Goal: Information Seeking & Learning: Learn about a topic

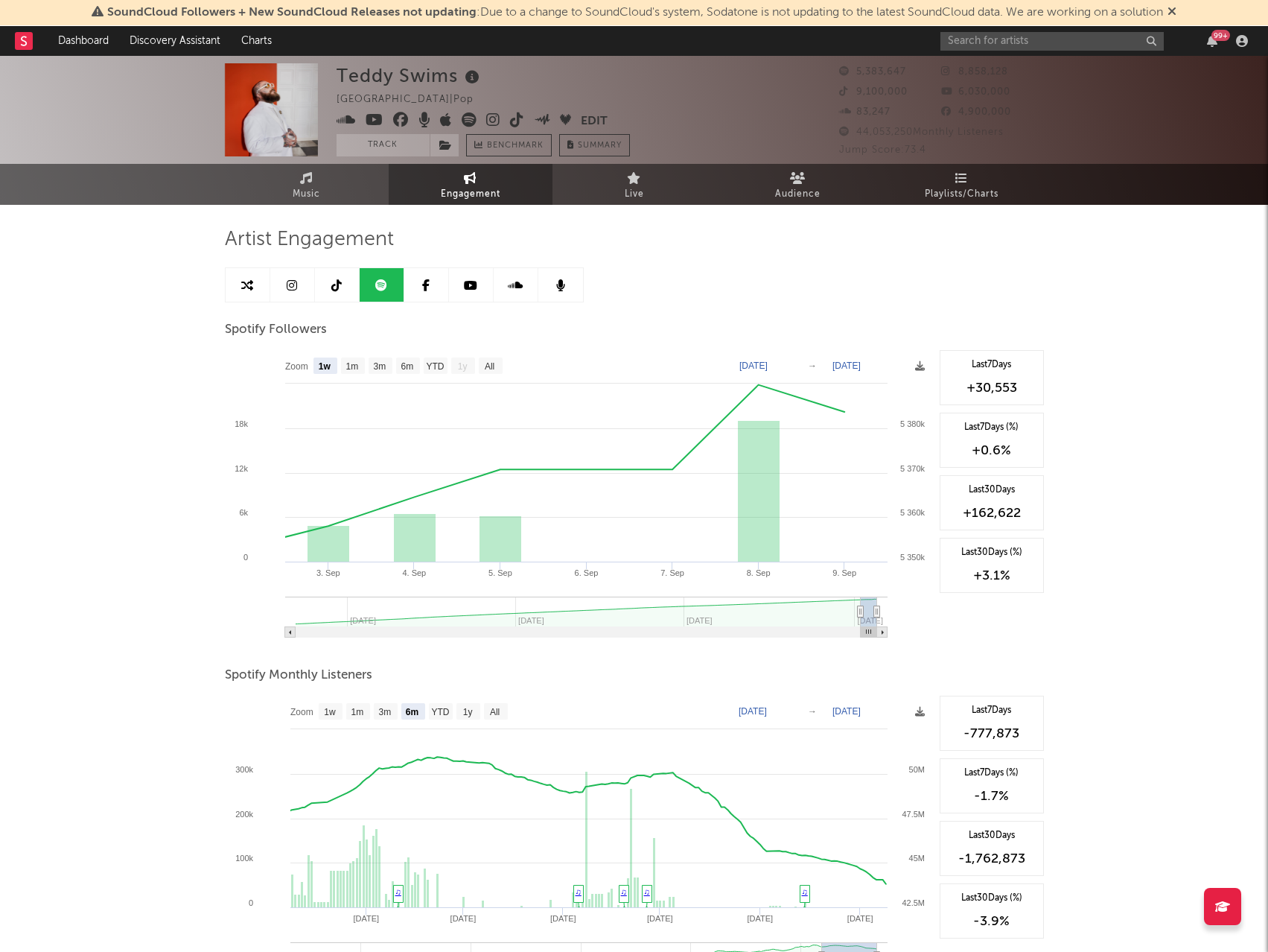
select select "1w"
select select "6m"
select select "1w"
click at [709, 103] on div "Teddy Swims United States | Pop Edit Track Benchmark Summary" at bounding box center [578, 109] width 484 height 93
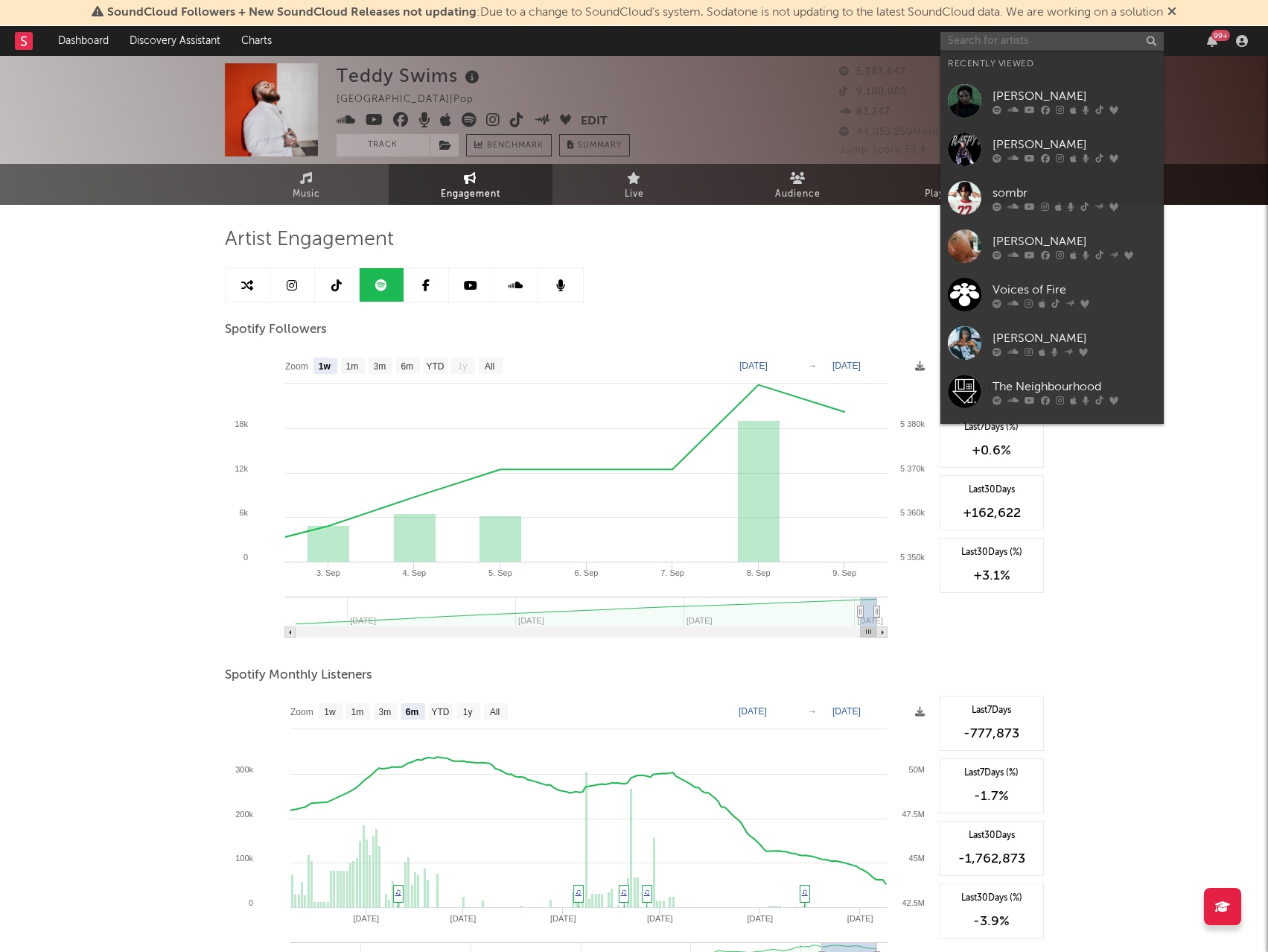
click at [1010, 42] on input "text" at bounding box center [1052, 41] width 224 height 19
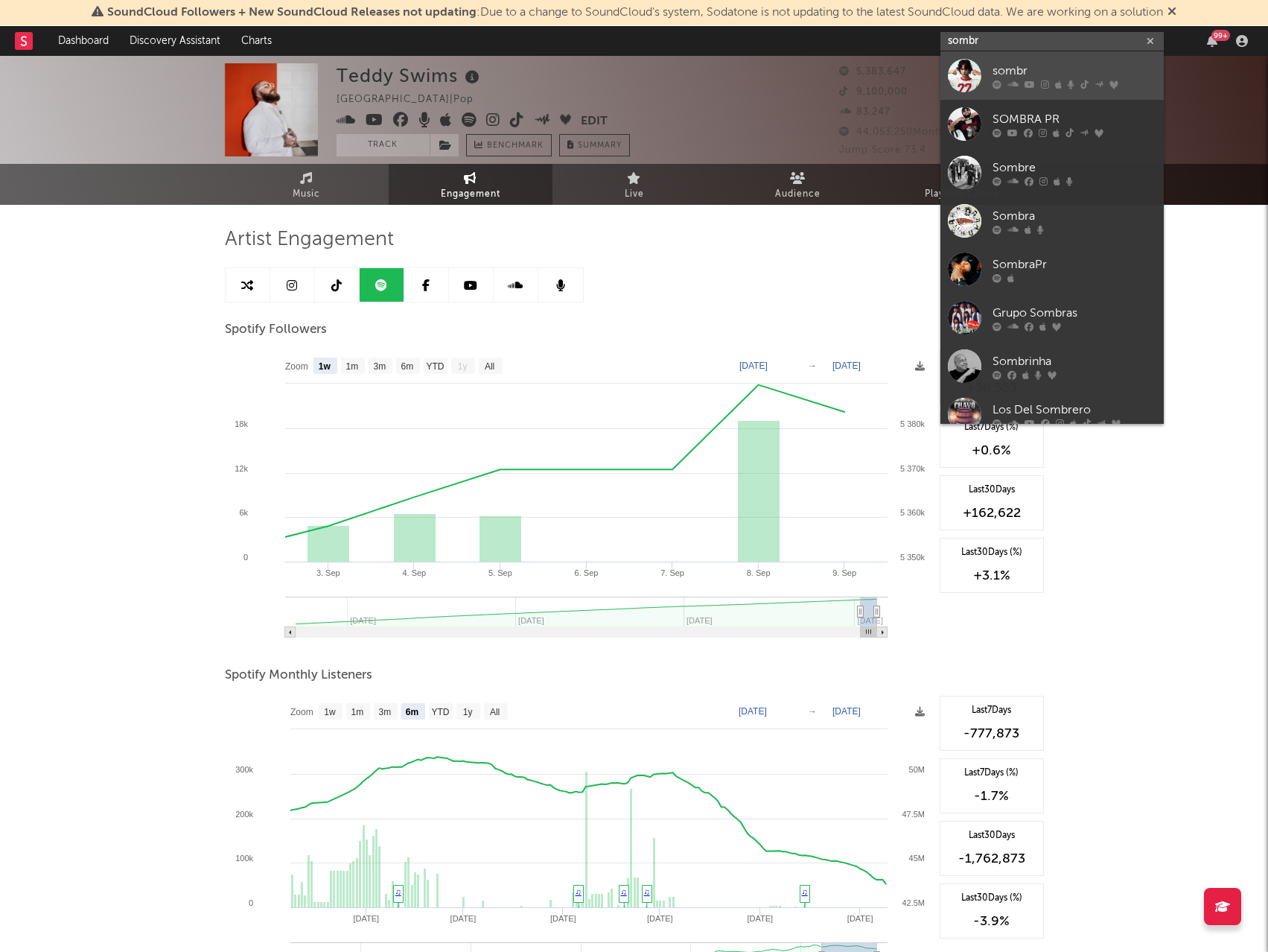
type input "sombr"
click at [1038, 67] on div "sombr" at bounding box center [1075, 70] width 164 height 18
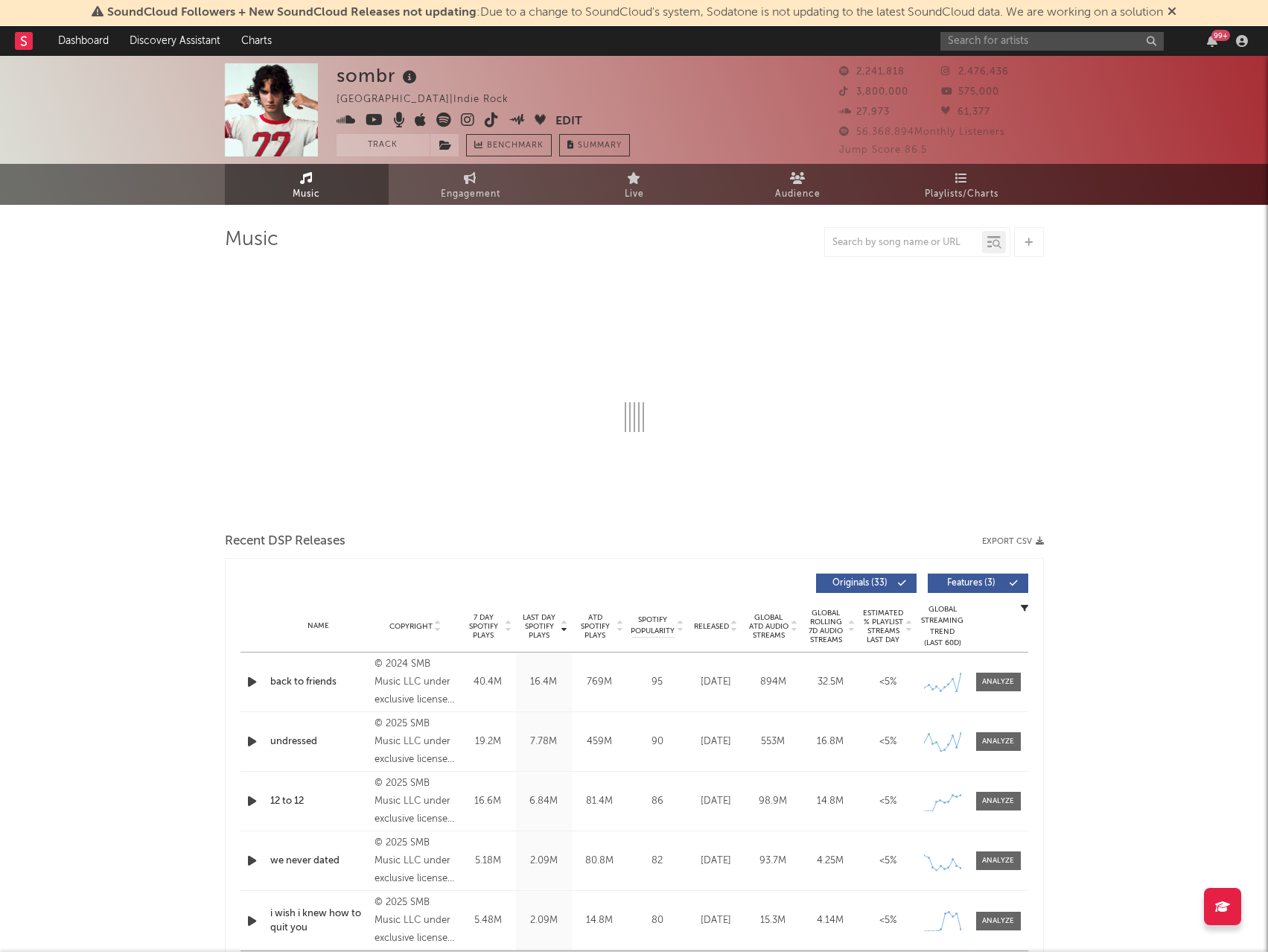
select select "6m"
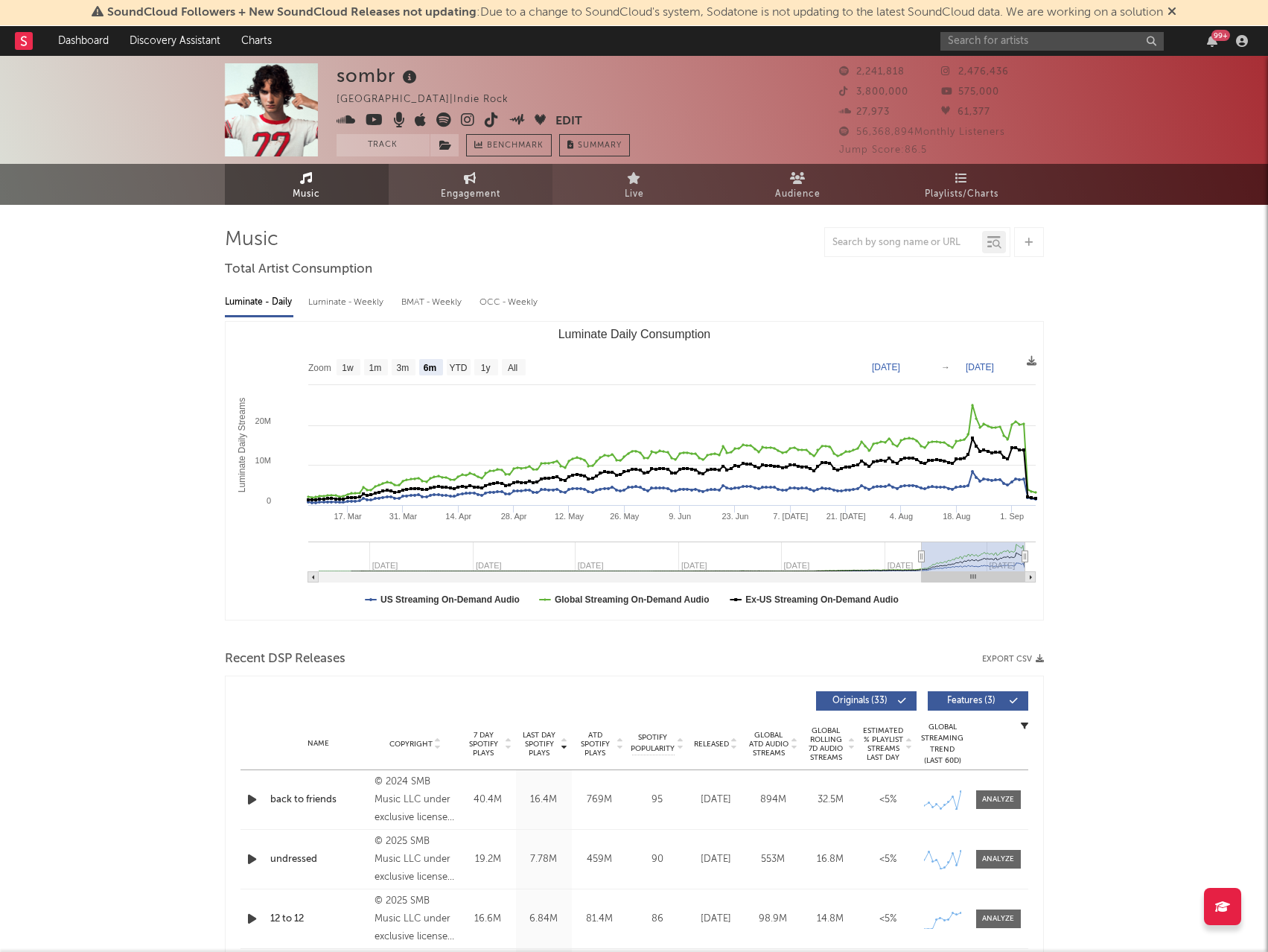
click at [467, 195] on span "Engagement" at bounding box center [470, 195] width 60 height 18
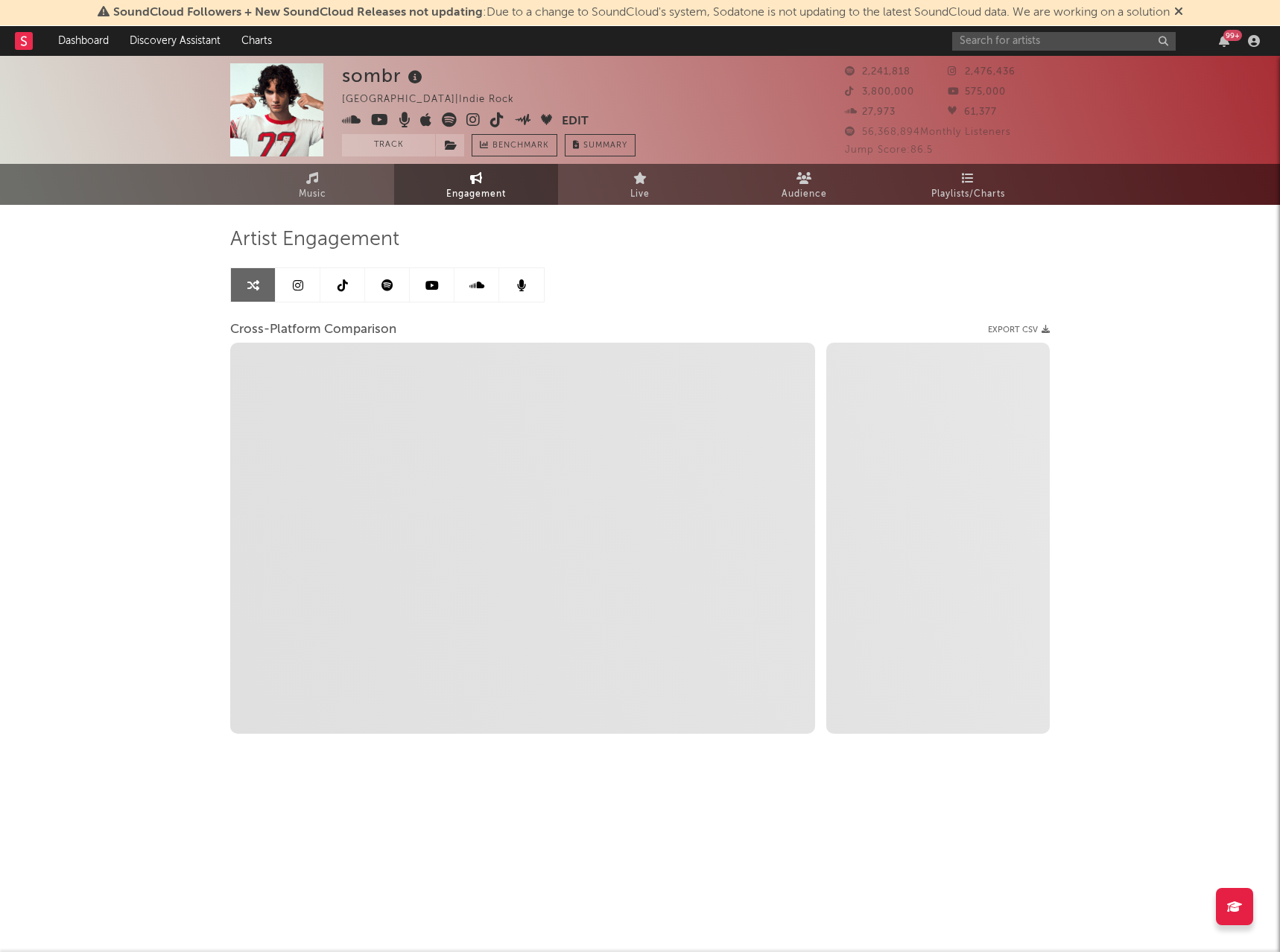
select select "1w"
click at [297, 282] on icon at bounding box center [297, 285] width 11 height 12
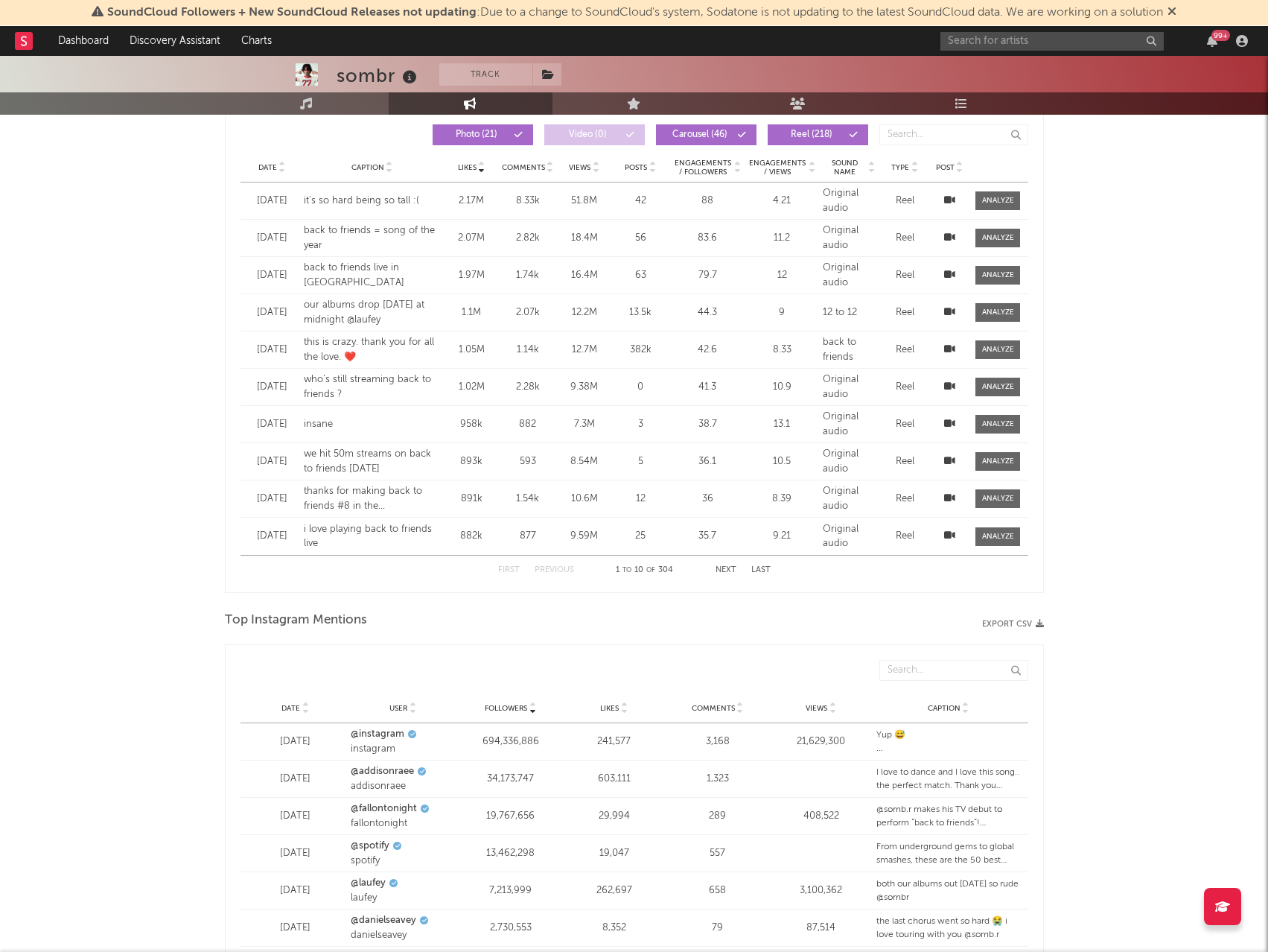
scroll to position [1872, 0]
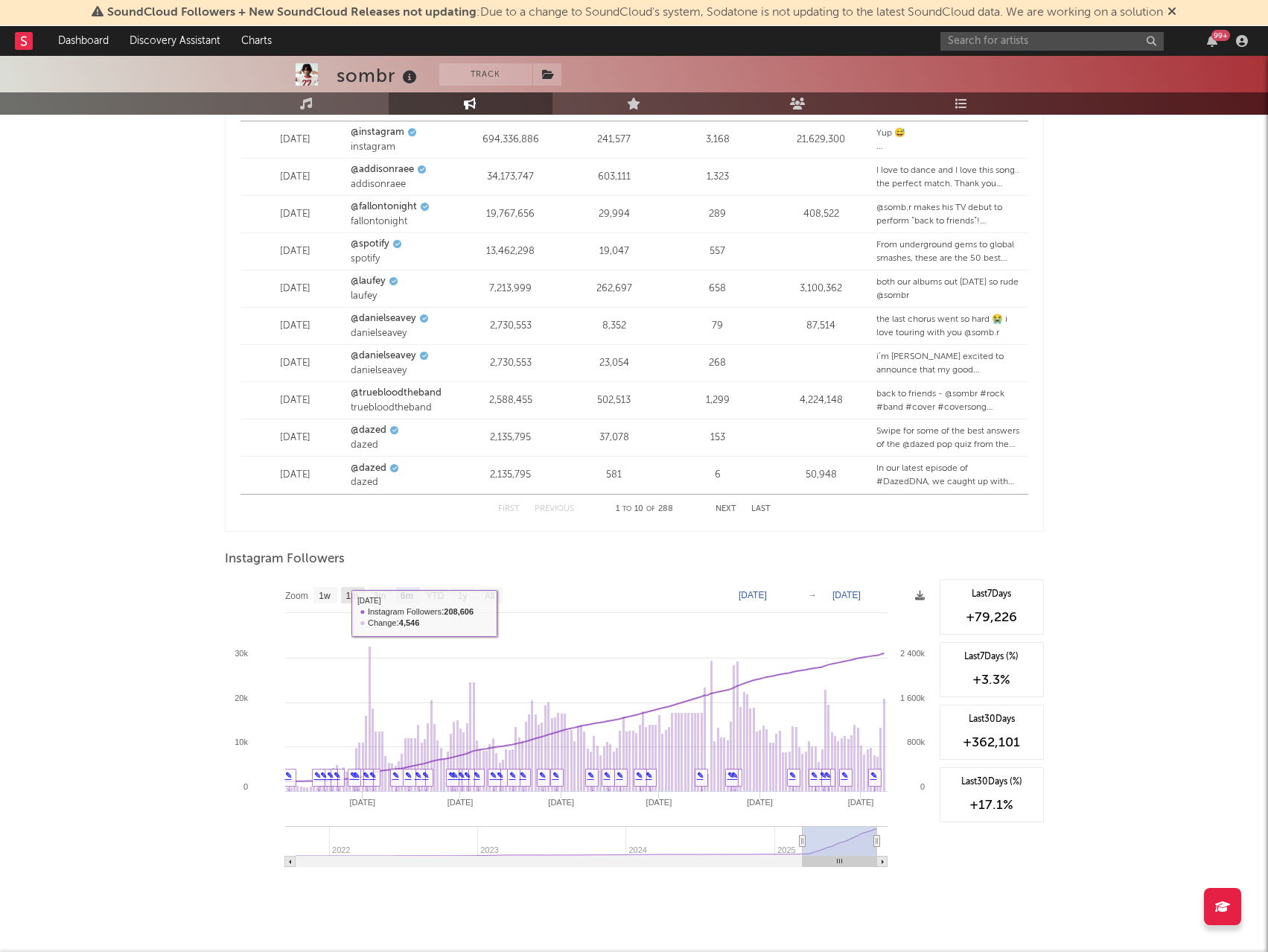
click at [354, 590] on text "1m" at bounding box center [351, 595] width 13 height 11
select select "1m"
type input "2025-08-08"
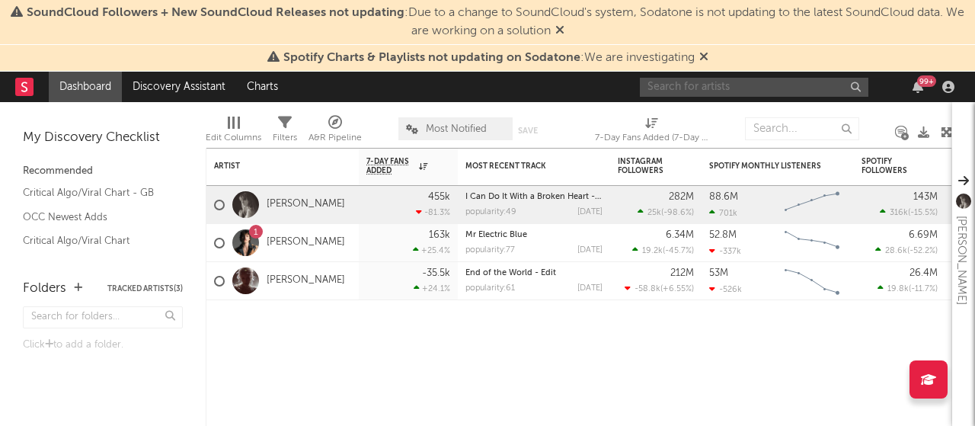
click at [691, 88] on input "text" at bounding box center [754, 87] width 229 height 19
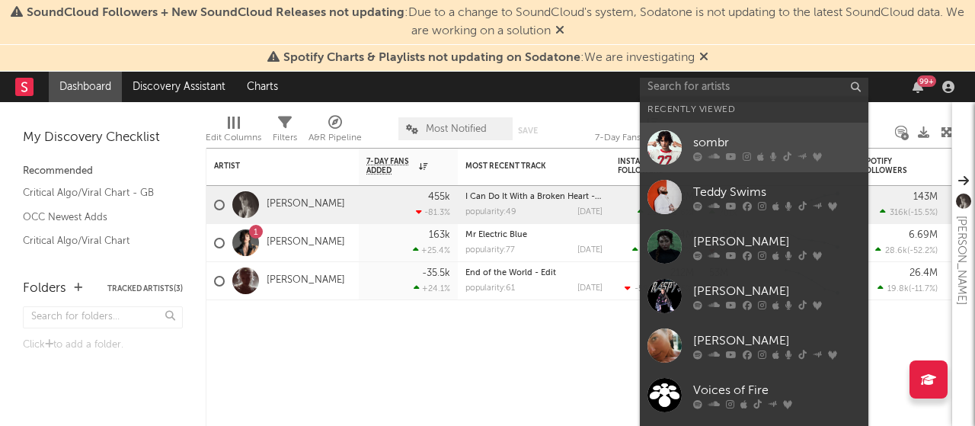
click at [722, 146] on div "sombr" at bounding box center [777, 142] width 168 height 18
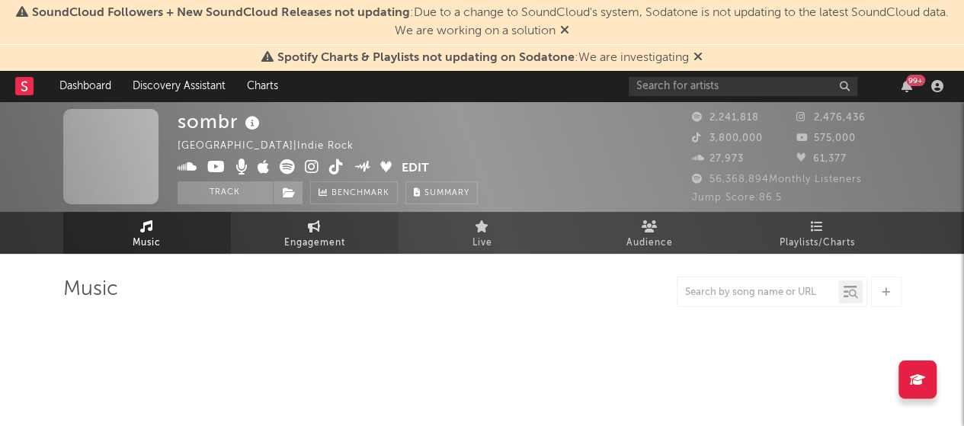
click at [317, 229] on icon at bounding box center [314, 226] width 13 height 12
select select "1w"
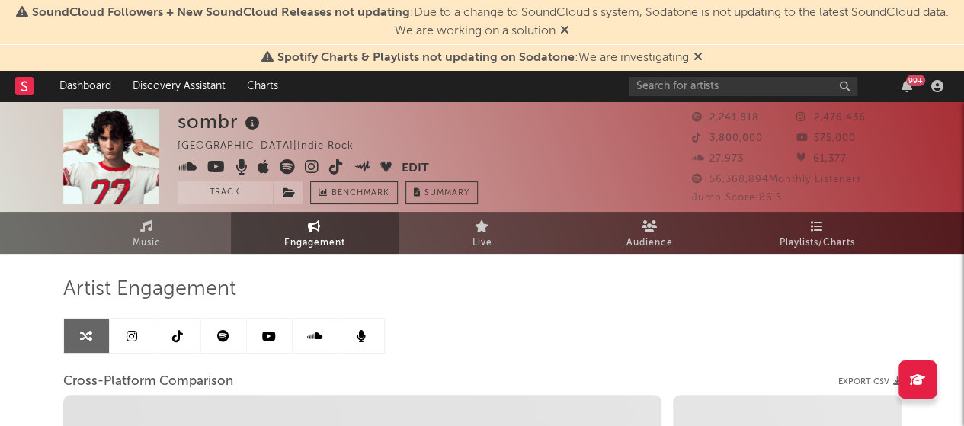
click at [172, 330] on icon at bounding box center [177, 336] width 11 height 12
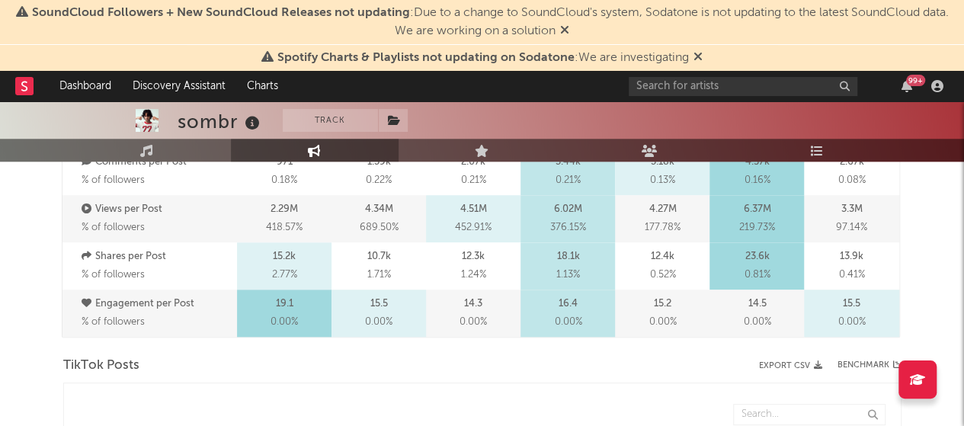
select select "6m"
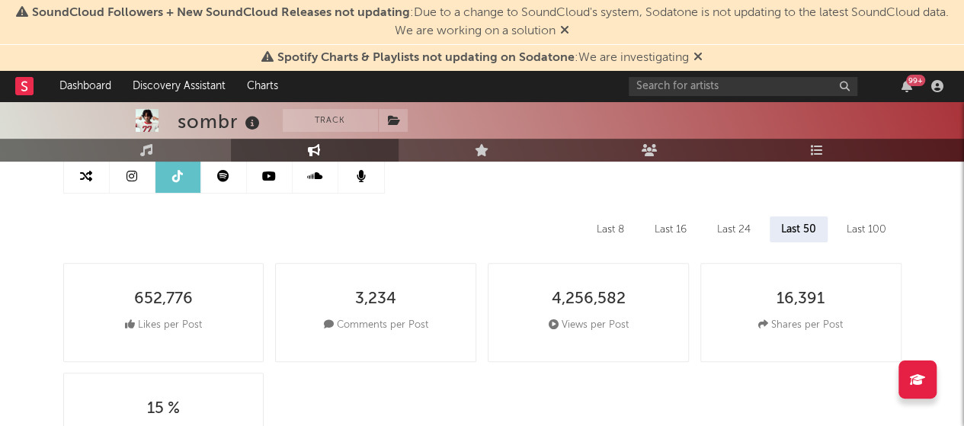
scroll to position [120, 0]
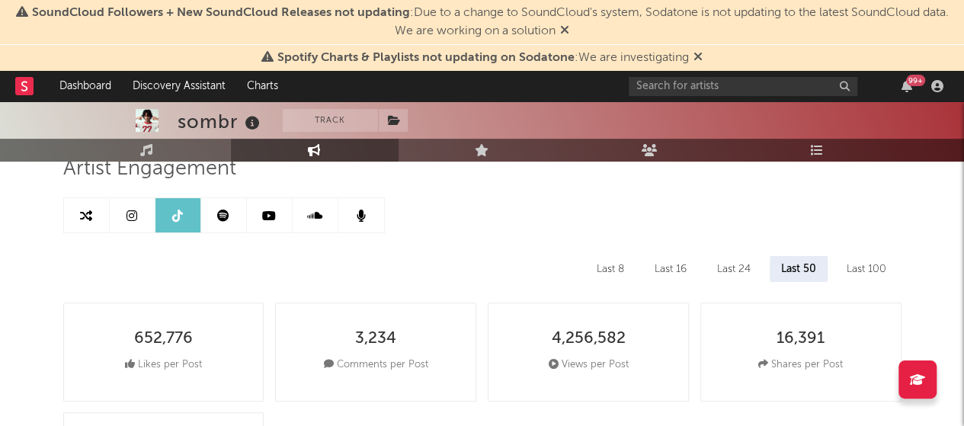
click at [263, 222] on link at bounding box center [270, 215] width 46 height 34
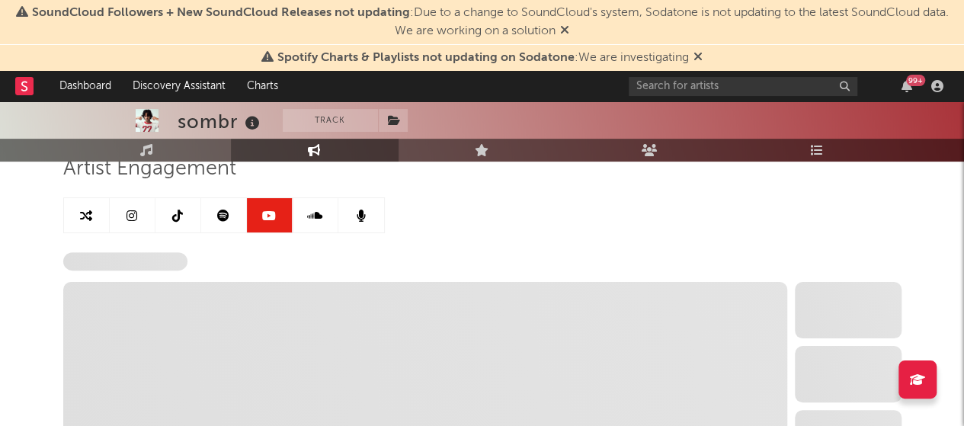
select select "6m"
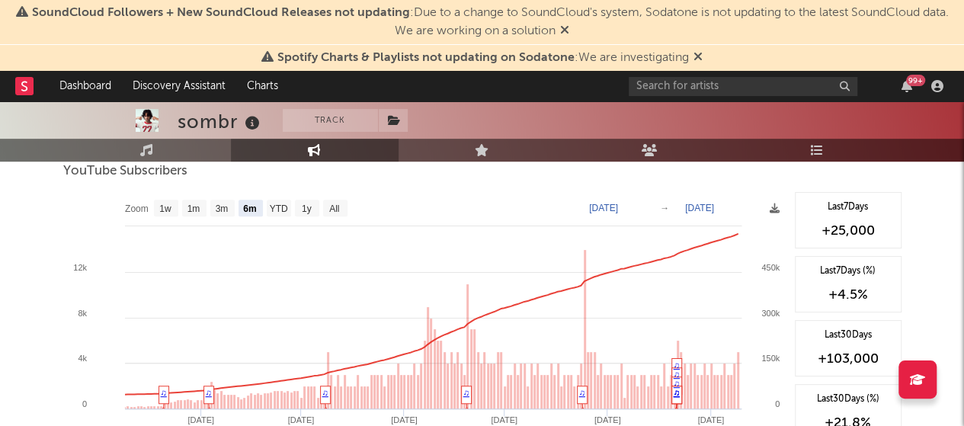
scroll to position [203, 0]
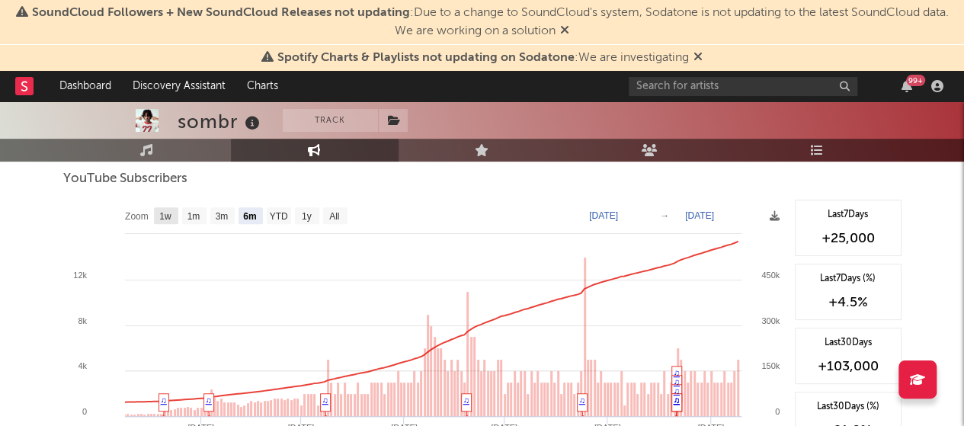
click at [166, 213] on text "1w" at bounding box center [165, 216] width 12 height 11
select select "1w"
type input "2025-09-03"
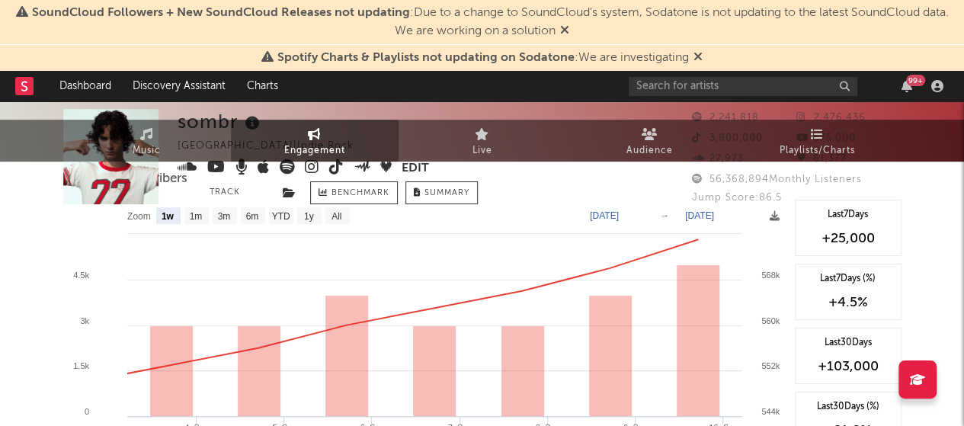
scroll to position [0, 0]
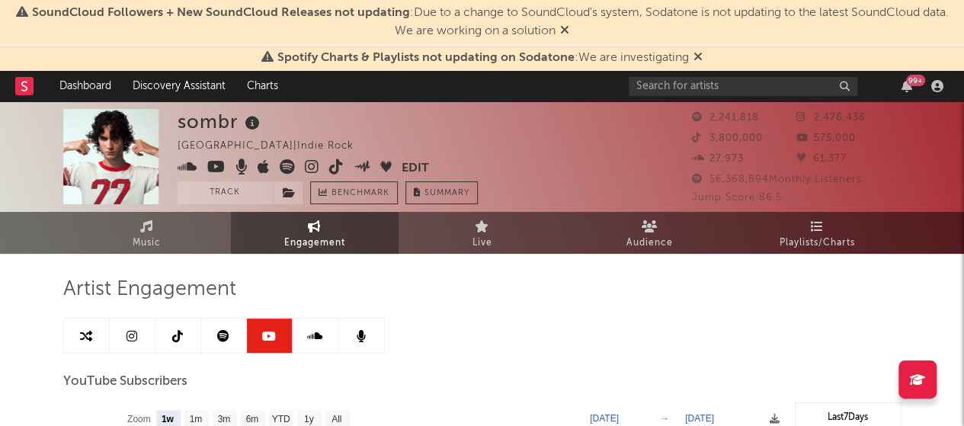
click at [136, 345] on link at bounding box center [133, 335] width 46 height 34
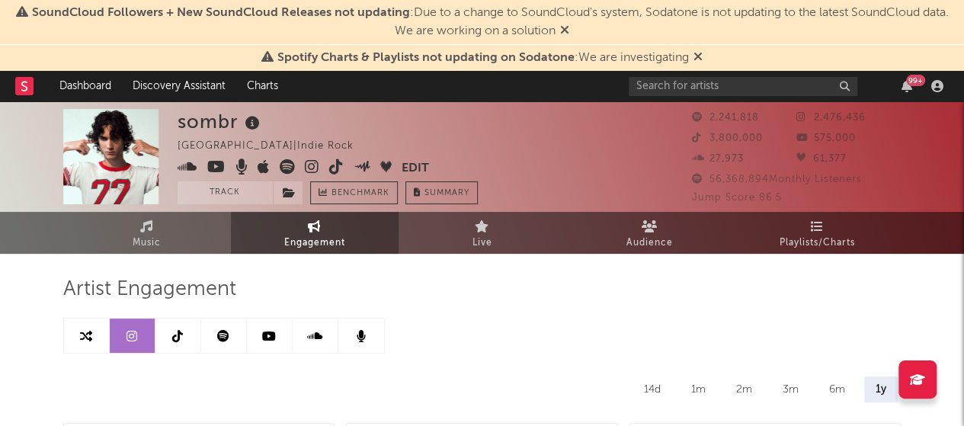
select select "6m"
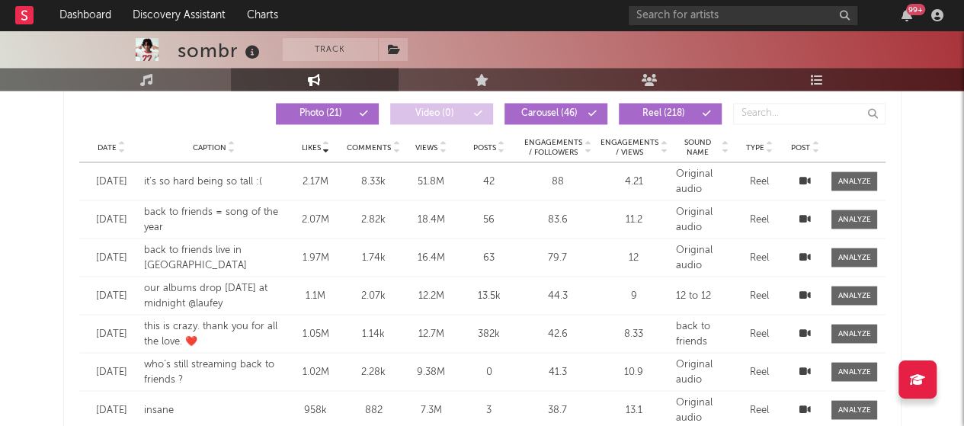
scroll to position [1249, 0]
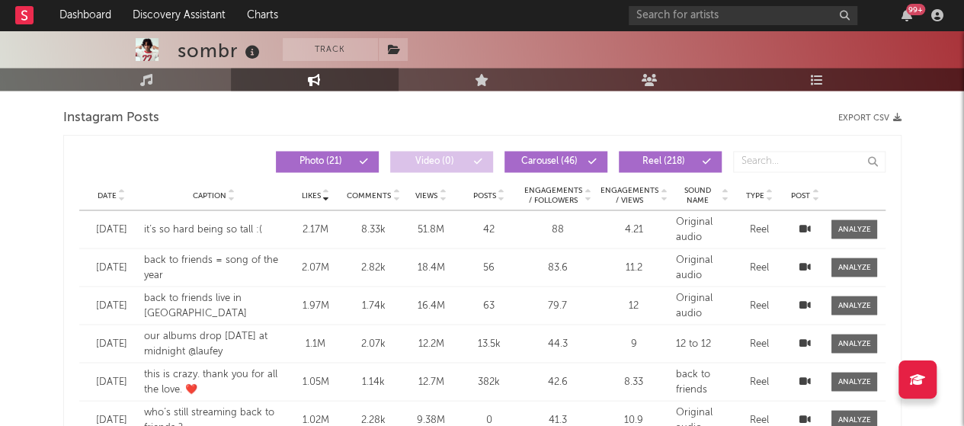
click at [125, 197] on div "Date" at bounding box center [112, 194] width 50 height 11
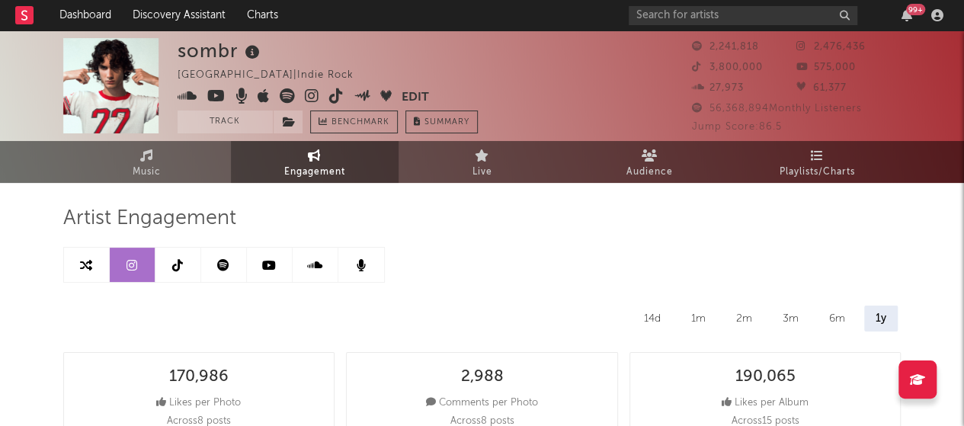
scroll to position [2, 0]
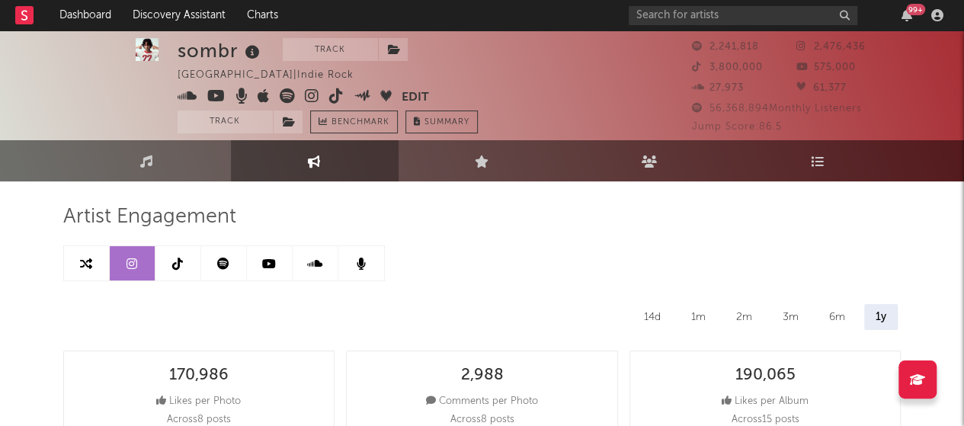
click at [171, 268] on link at bounding box center [178, 263] width 46 height 34
select select "6m"
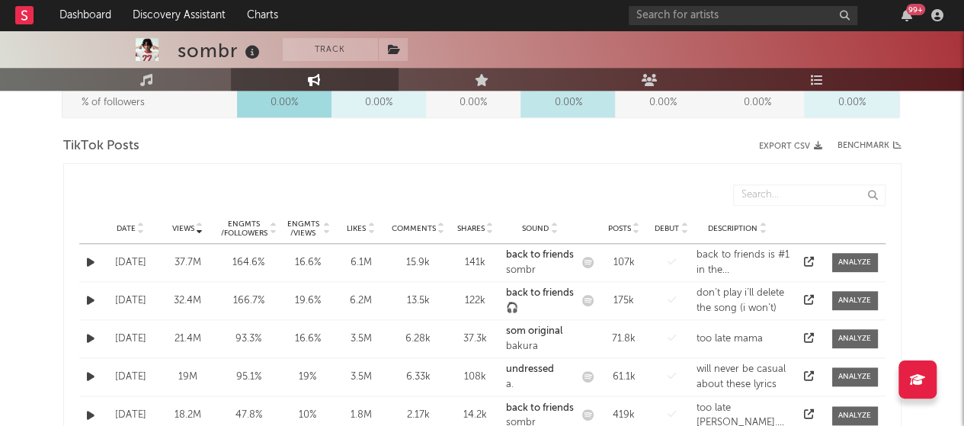
scroll to position [731, 0]
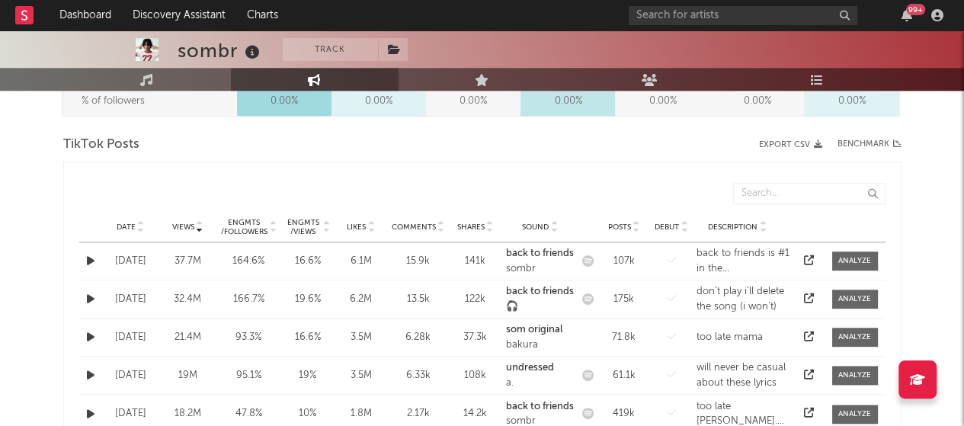
click at [141, 235] on div "Date Views Engmts / Followers Engmts / Views Likes Comments Shares Sound Posts …" at bounding box center [482, 227] width 806 height 30
click at [141, 229] on icon at bounding box center [141, 230] width 8 height 6
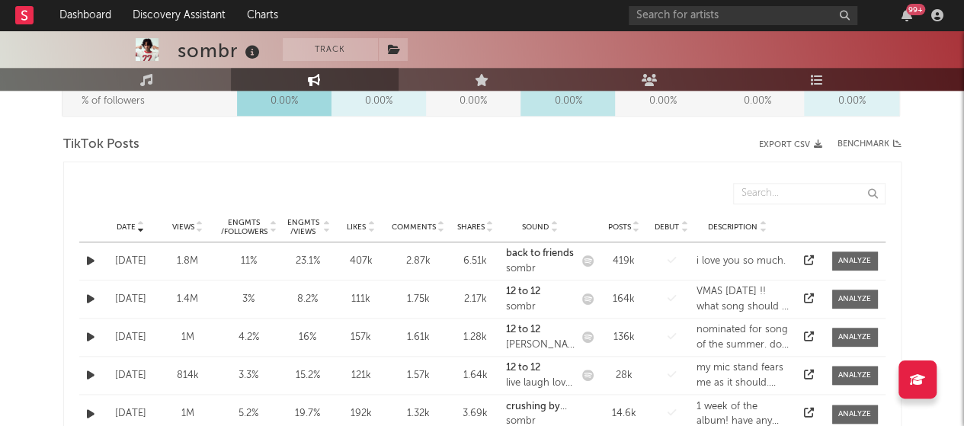
click at [200, 230] on icon at bounding box center [200, 230] width 8 height 6
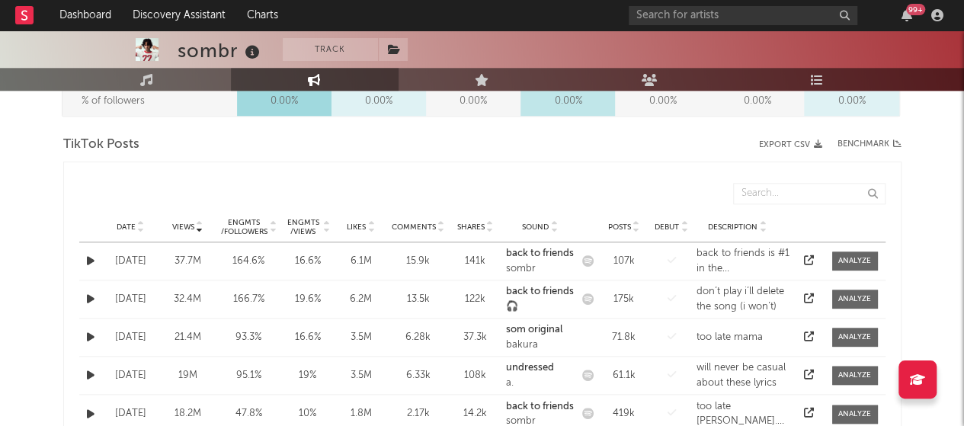
click at [139, 231] on icon at bounding box center [141, 230] width 8 height 6
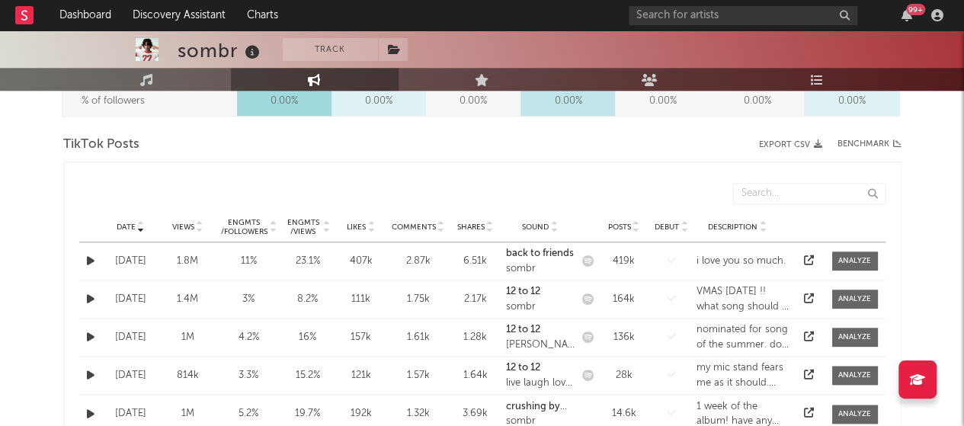
click at [373, 227] on icon at bounding box center [371, 230] width 8 height 6
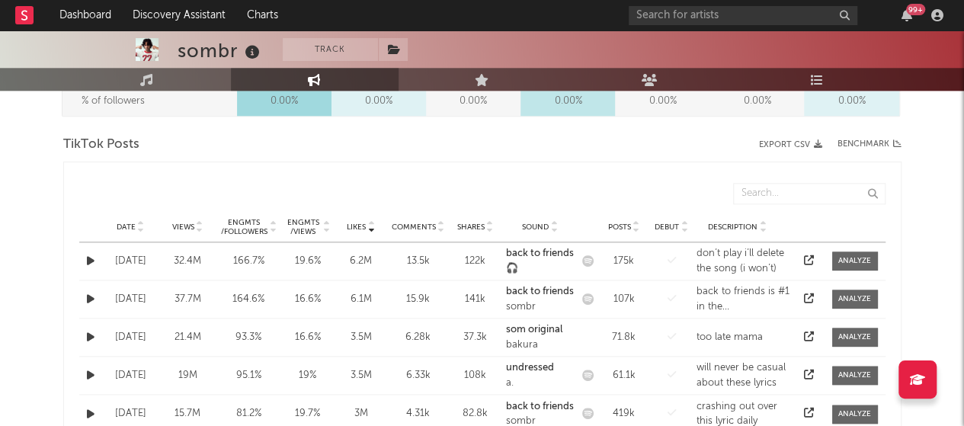
click at [143, 231] on icon at bounding box center [141, 230] width 8 height 6
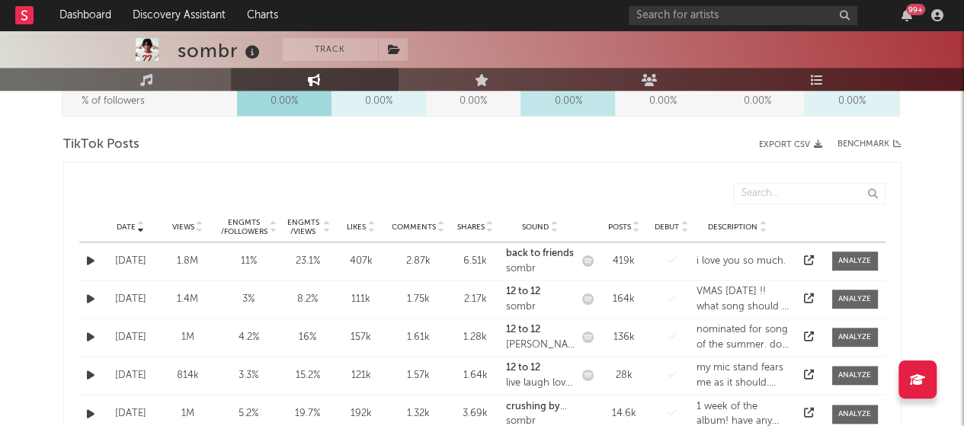
click at [491, 227] on icon at bounding box center [490, 230] width 8 height 6
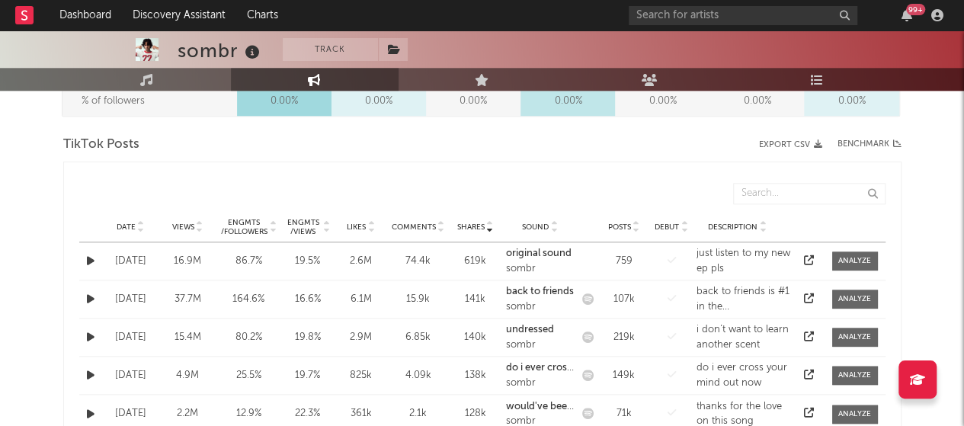
click at [139, 229] on icon at bounding box center [141, 230] width 8 height 6
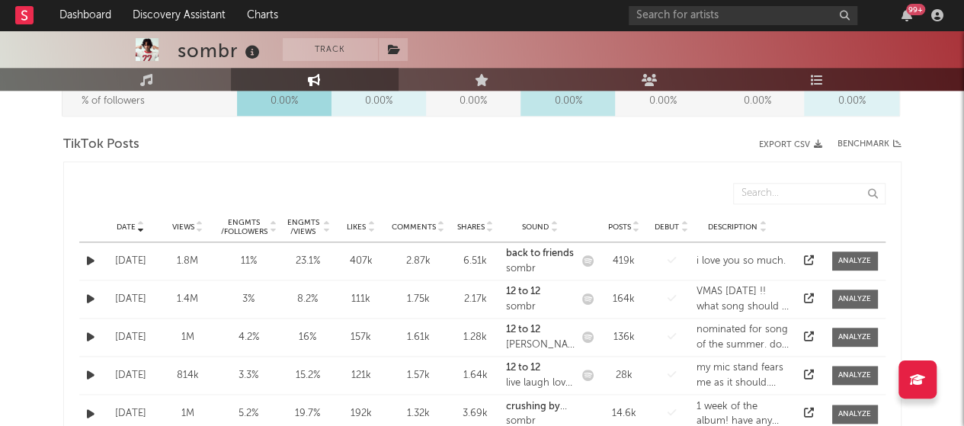
click at [507, 181] on div "Date Date Views Likes Comments Shares Sound Posts Debut Description" at bounding box center [482, 191] width 806 height 42
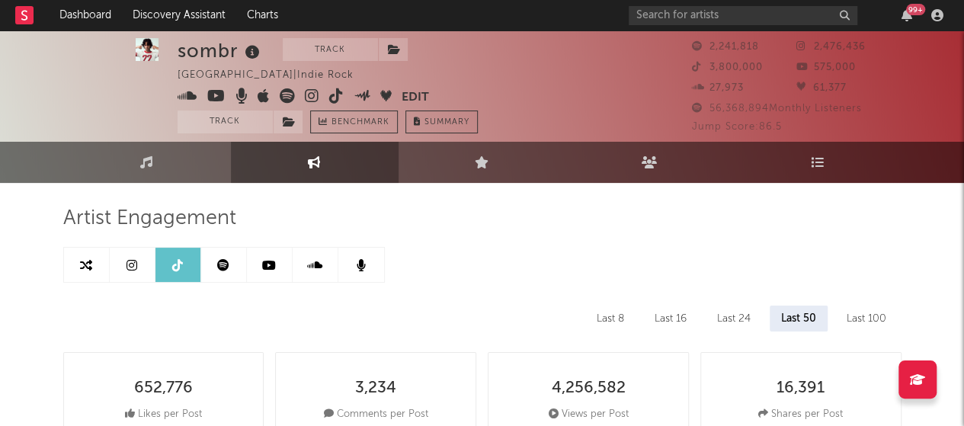
scroll to position [1, 0]
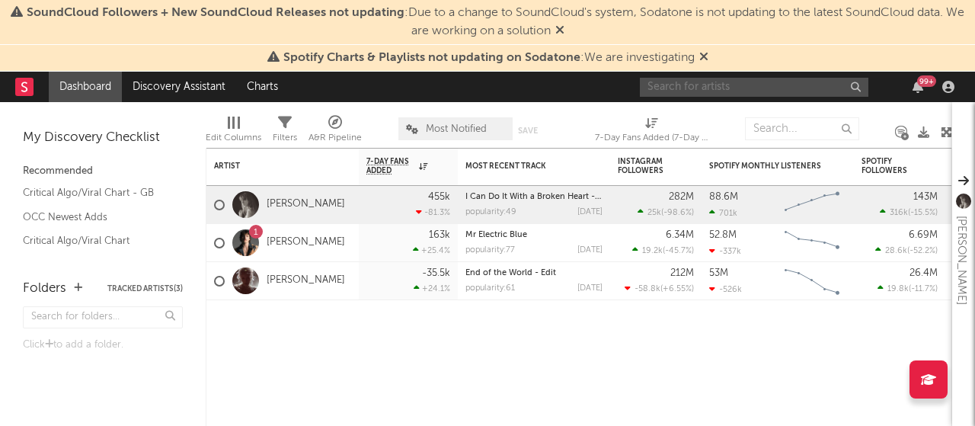
click at [728, 82] on input "text" at bounding box center [754, 87] width 229 height 19
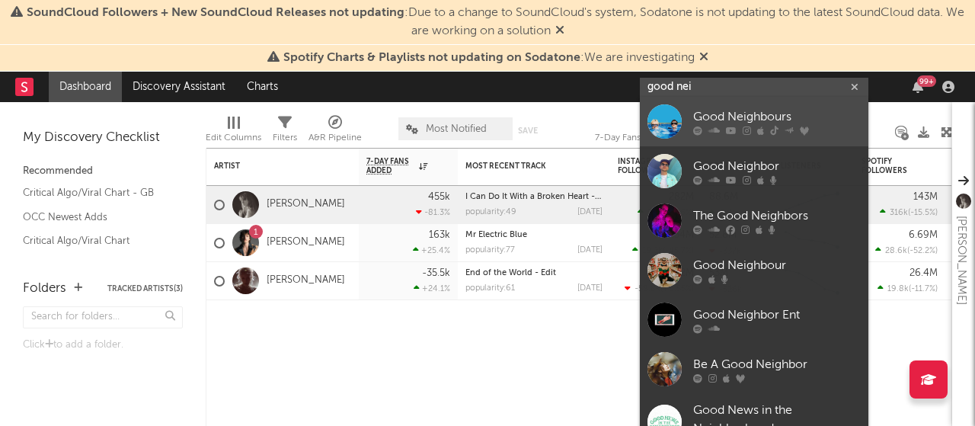
type input "good nei"
click at [756, 115] on div "Good Neighbours" at bounding box center [777, 116] width 168 height 18
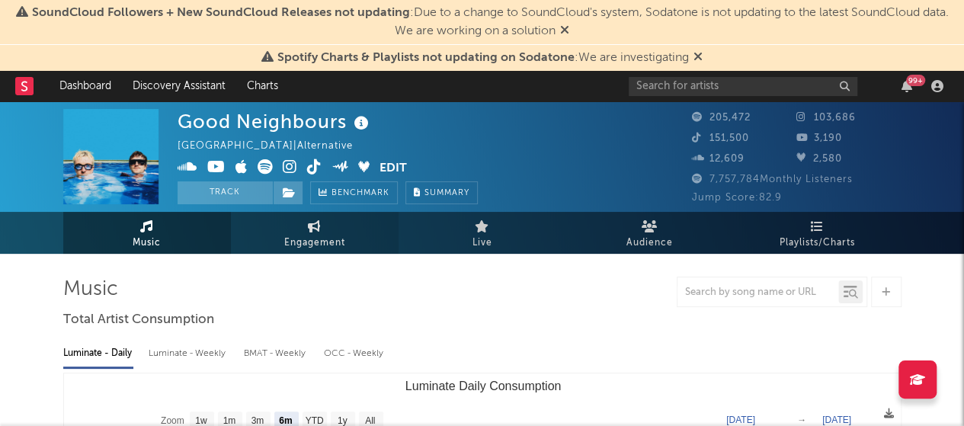
click at [312, 232] on icon at bounding box center [314, 226] width 13 height 12
select select "1w"
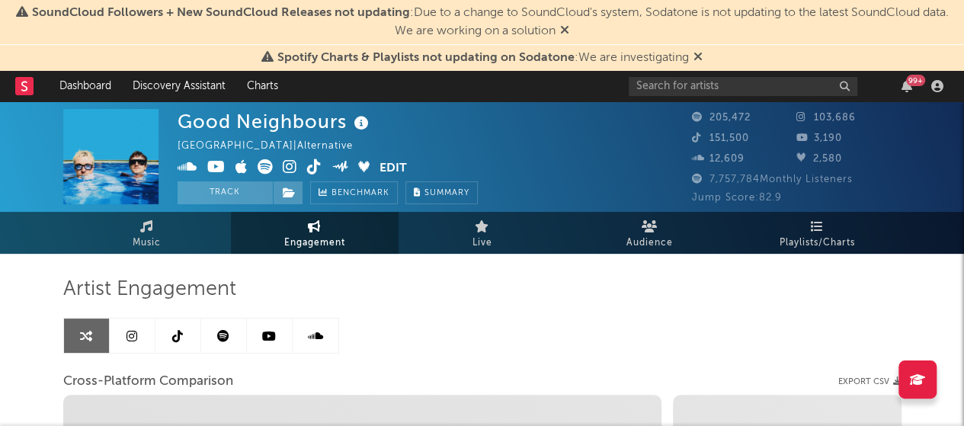
click at [127, 339] on icon at bounding box center [131, 336] width 11 height 12
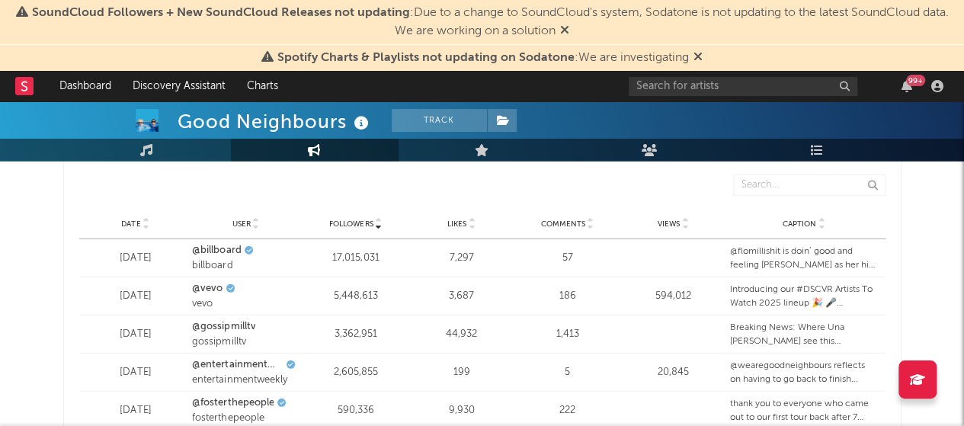
select select "6m"
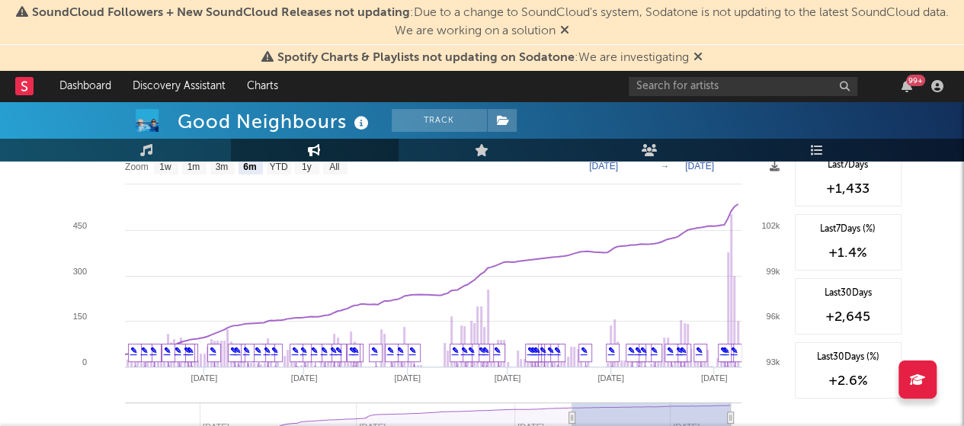
scroll to position [2401, 0]
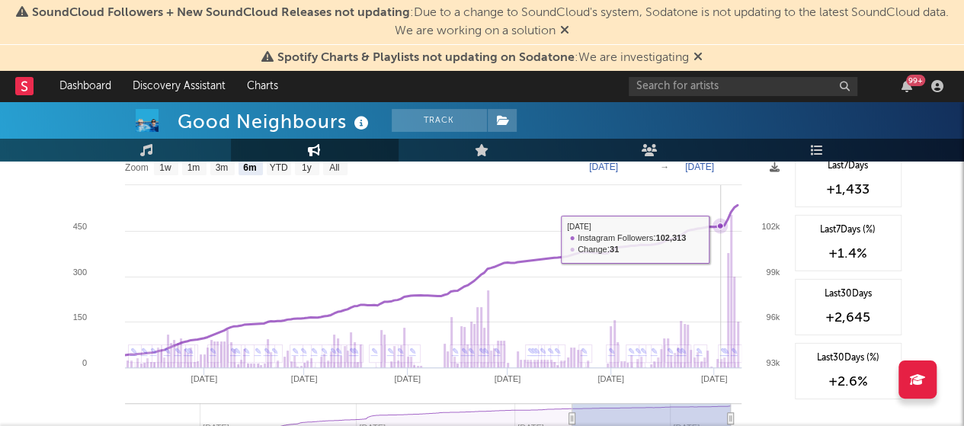
click at [721, 236] on rect at bounding box center [425, 303] width 724 height 305
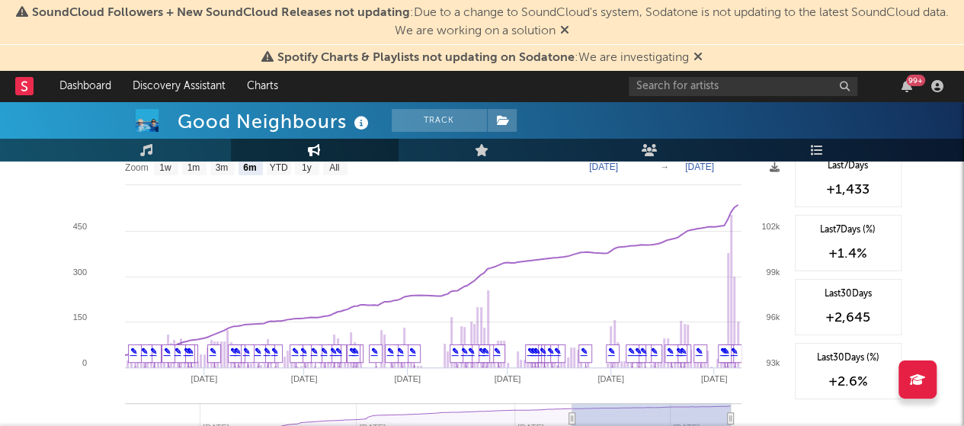
click at [565, 29] on icon at bounding box center [564, 30] width 9 height 12
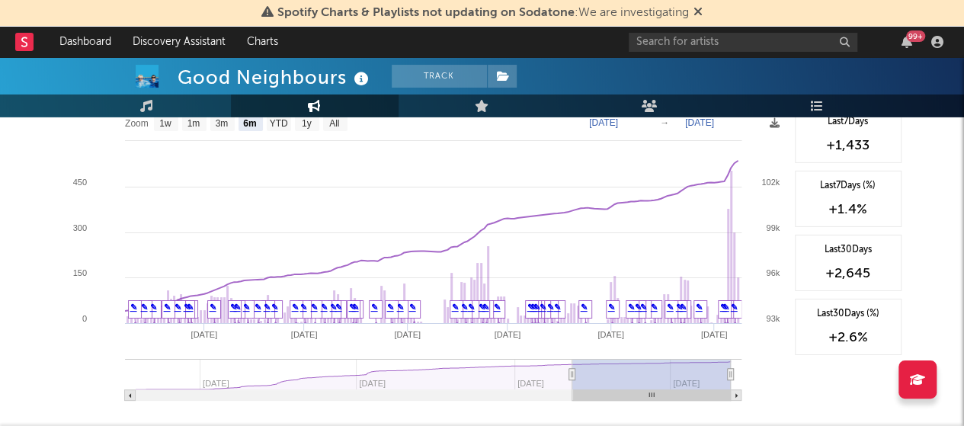
click at [699, 13] on icon at bounding box center [697, 11] width 9 height 12
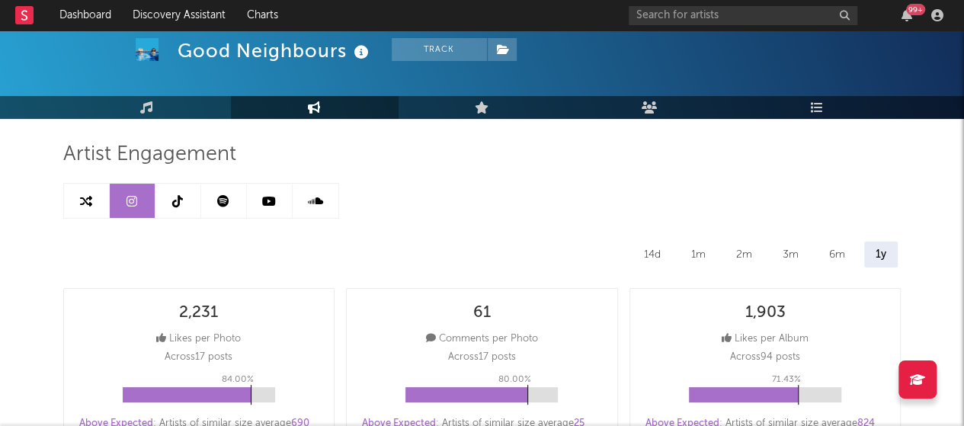
scroll to position [0, 0]
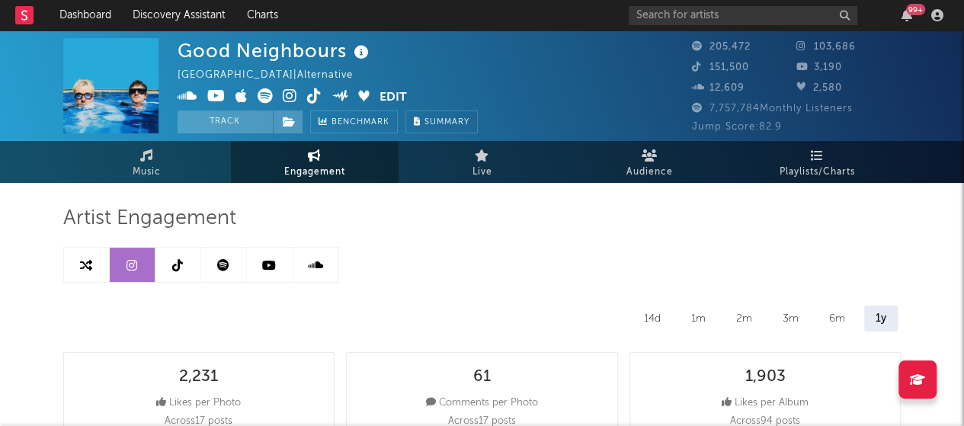
click at [219, 270] on icon at bounding box center [223, 265] width 12 height 12
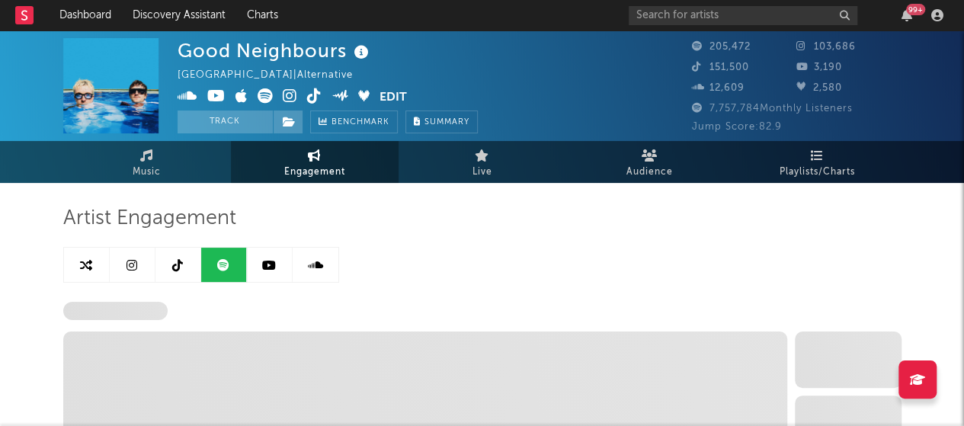
select select "6m"
select select "1w"
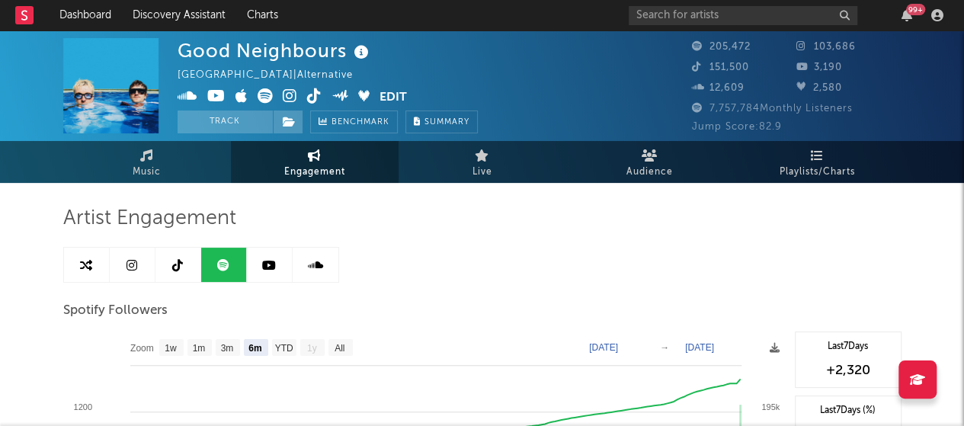
click at [174, 263] on icon at bounding box center [177, 265] width 11 height 12
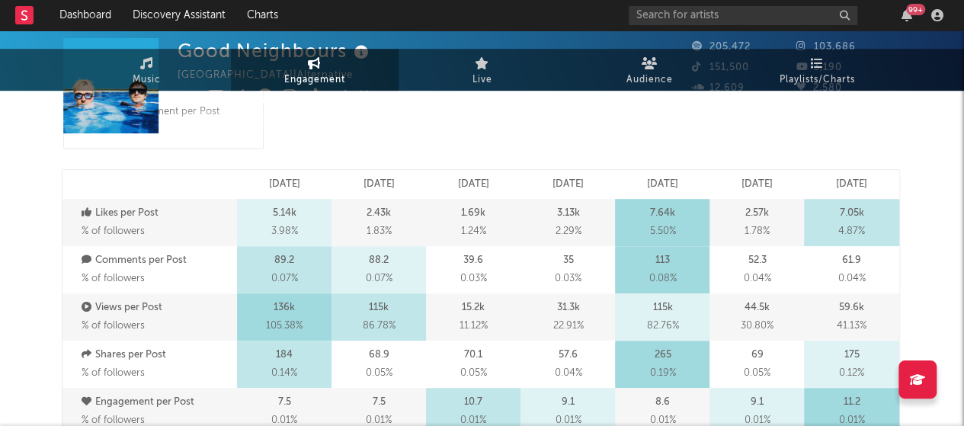
select select "6m"
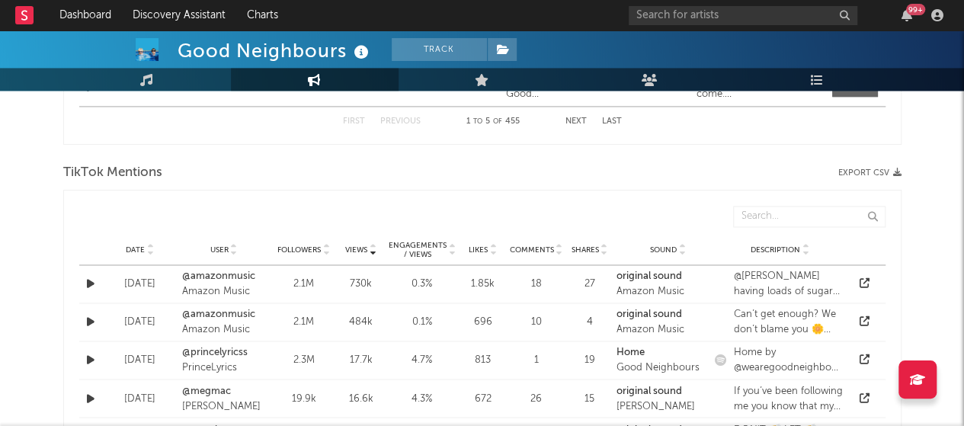
scroll to position [1435, 0]
